Goal: Task Accomplishment & Management: Manage account settings

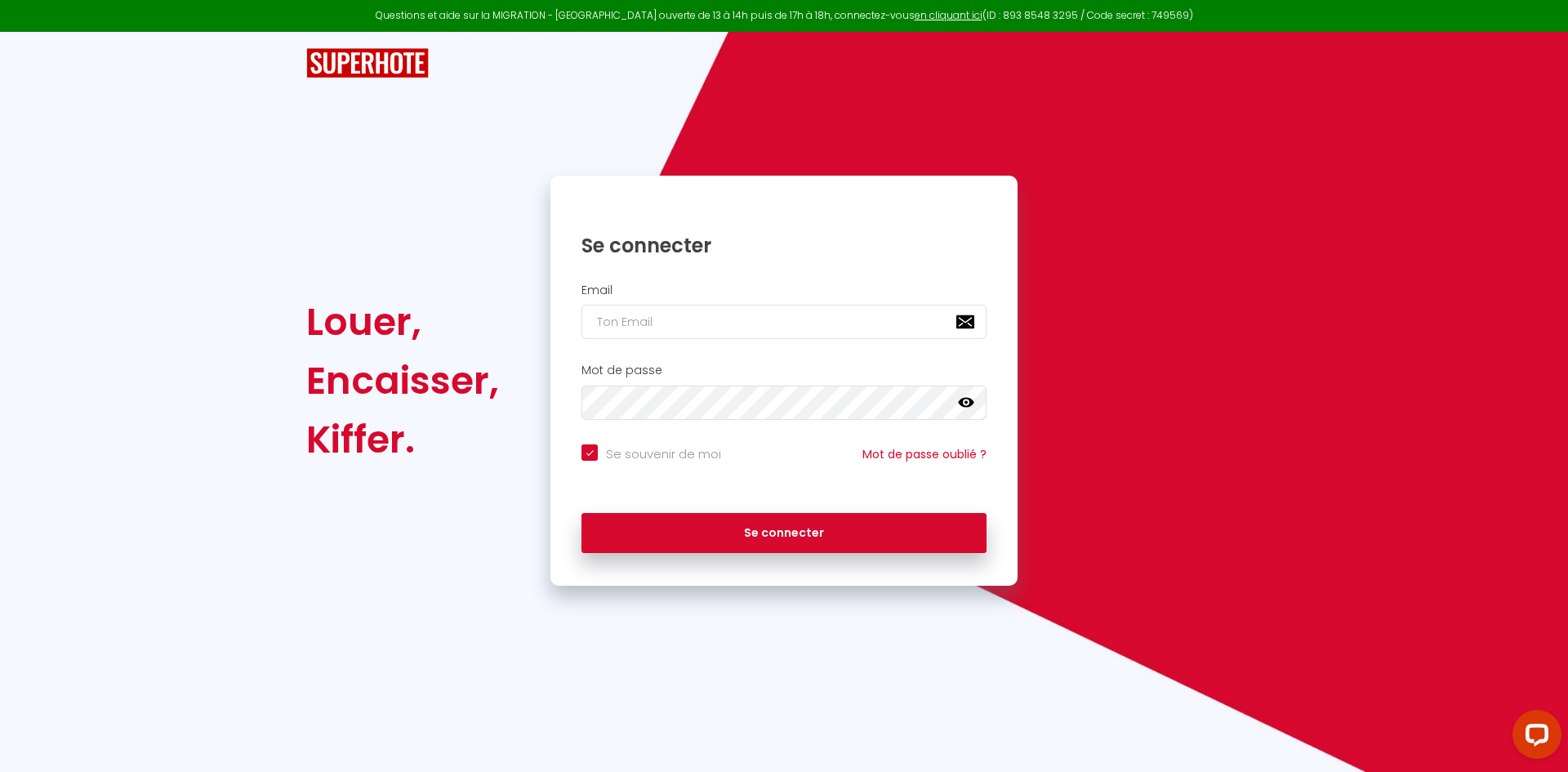
click at [459, 350] on div "Louer," at bounding box center [402, 321] width 193 height 59
click at [408, 67] on img at bounding box center [367, 63] width 123 height 30
click at [672, 270] on div "Se connecter" at bounding box center [784, 233] width 467 height 83
click at [275, 353] on div "Louer, Encaisser, Kiffer. Se connecter Email Mot de passe false Se souvenir de …" at bounding box center [784, 309] width 1568 height 554
drag, startPoint x: 894, startPoint y: 299, endPoint x: 909, endPoint y: 302, distance: 15.9
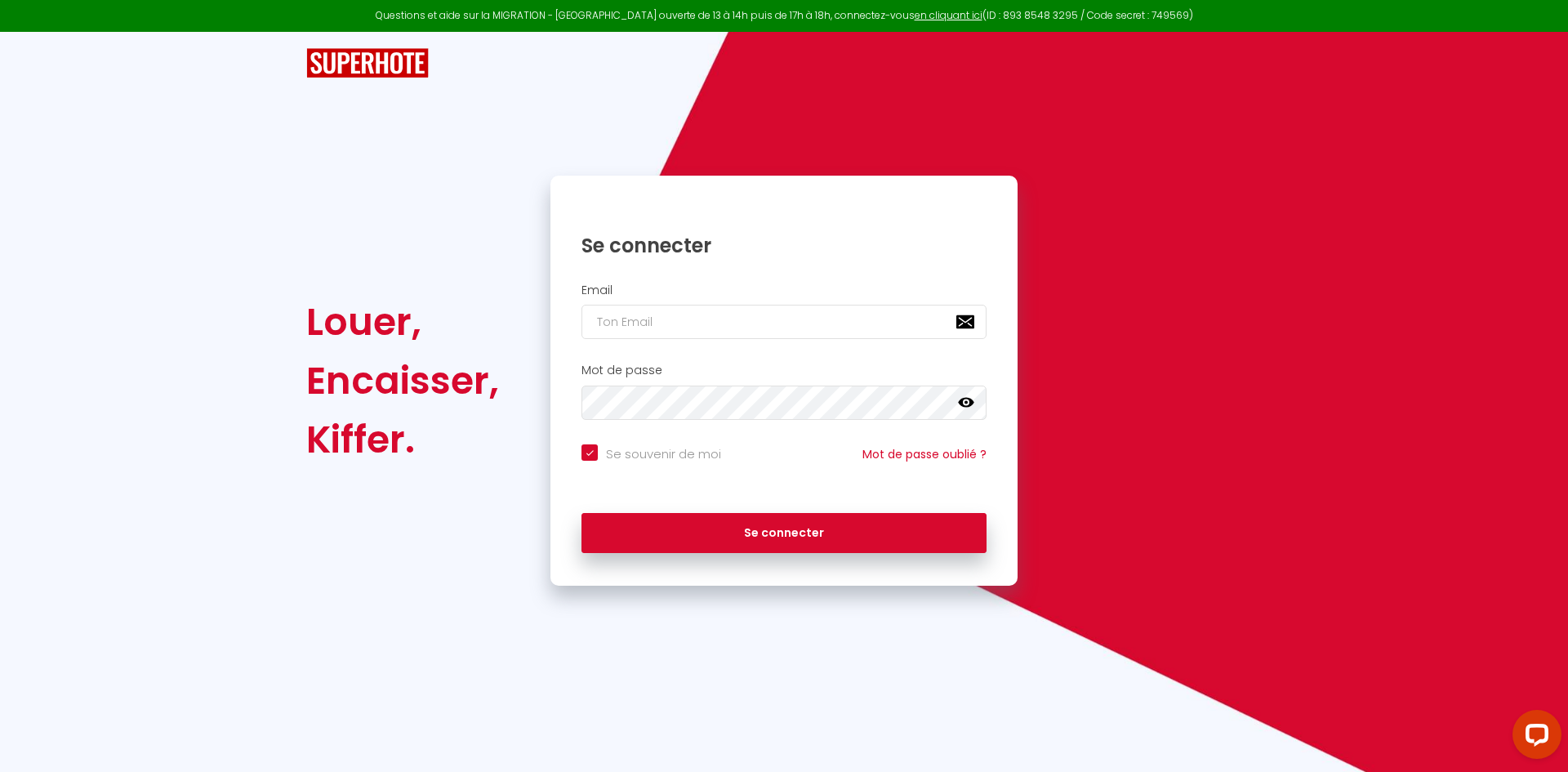
click at [909, 302] on div "Email" at bounding box center [784, 311] width 446 height 56
click at [962, 325] on input "email" at bounding box center [784, 322] width 405 height 34
drag, startPoint x: 988, startPoint y: 401, endPoint x: 973, endPoint y: 403, distance: 15.6
click at [974, 403] on div "Mot de passe false" at bounding box center [784, 392] width 446 height 56
click at [973, 403] on icon at bounding box center [966, 403] width 16 height 10
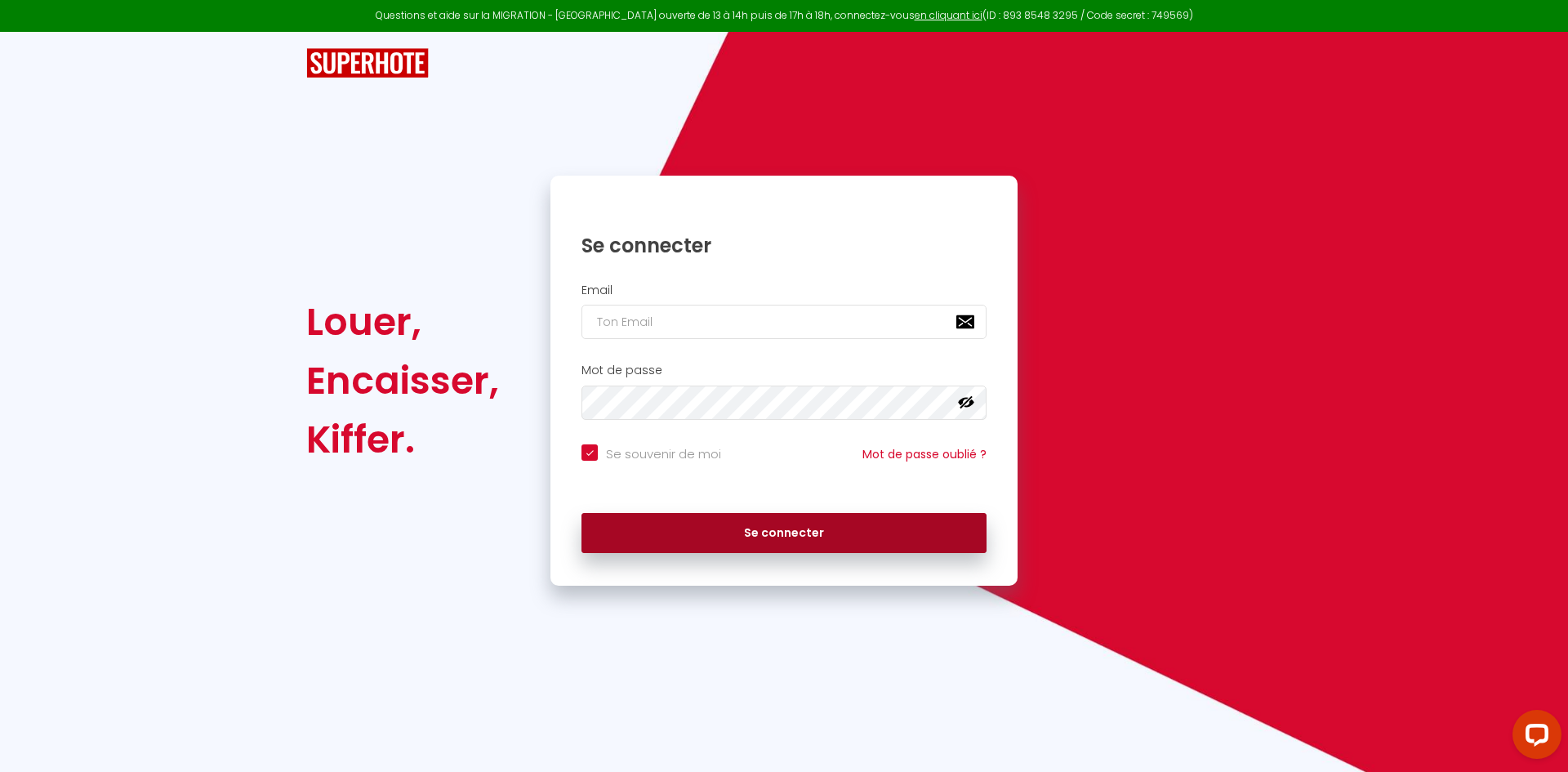
click at [779, 519] on button "Se connecter" at bounding box center [784, 533] width 405 height 41
checkbox input "true"
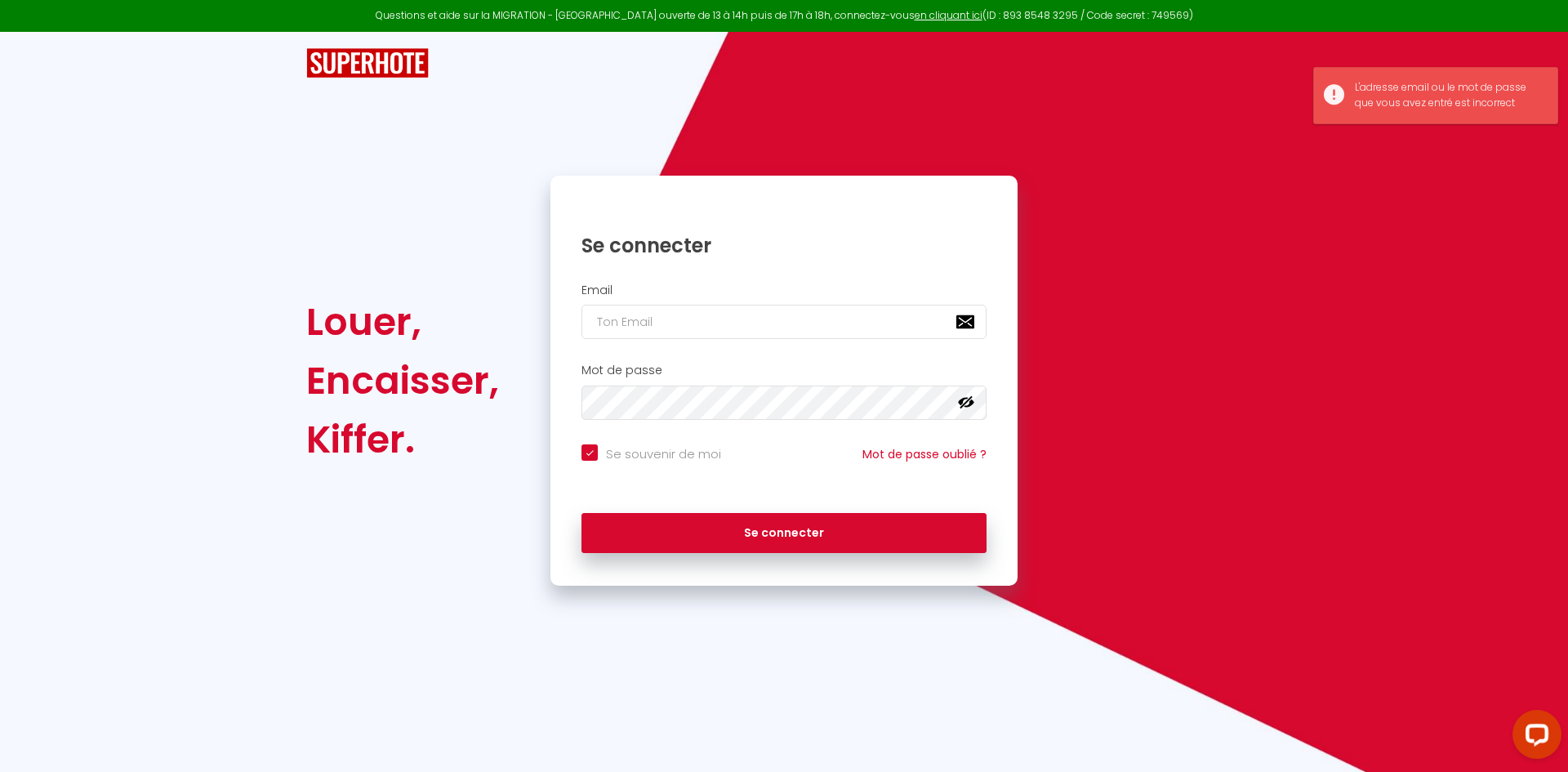
click at [395, 63] on img at bounding box center [367, 63] width 123 height 30
drag, startPoint x: 690, startPoint y: -33, endPoint x: 1094, endPoint y: -71, distance: 405.4
click at [1094, 0] on html "Questions et aide sur la MIGRATION - [GEOGRAPHIC_DATA] ouverte de 13 à 14h puis…" at bounding box center [784, 386] width 1568 height 772
